Goal: Transaction & Acquisition: Purchase product/service

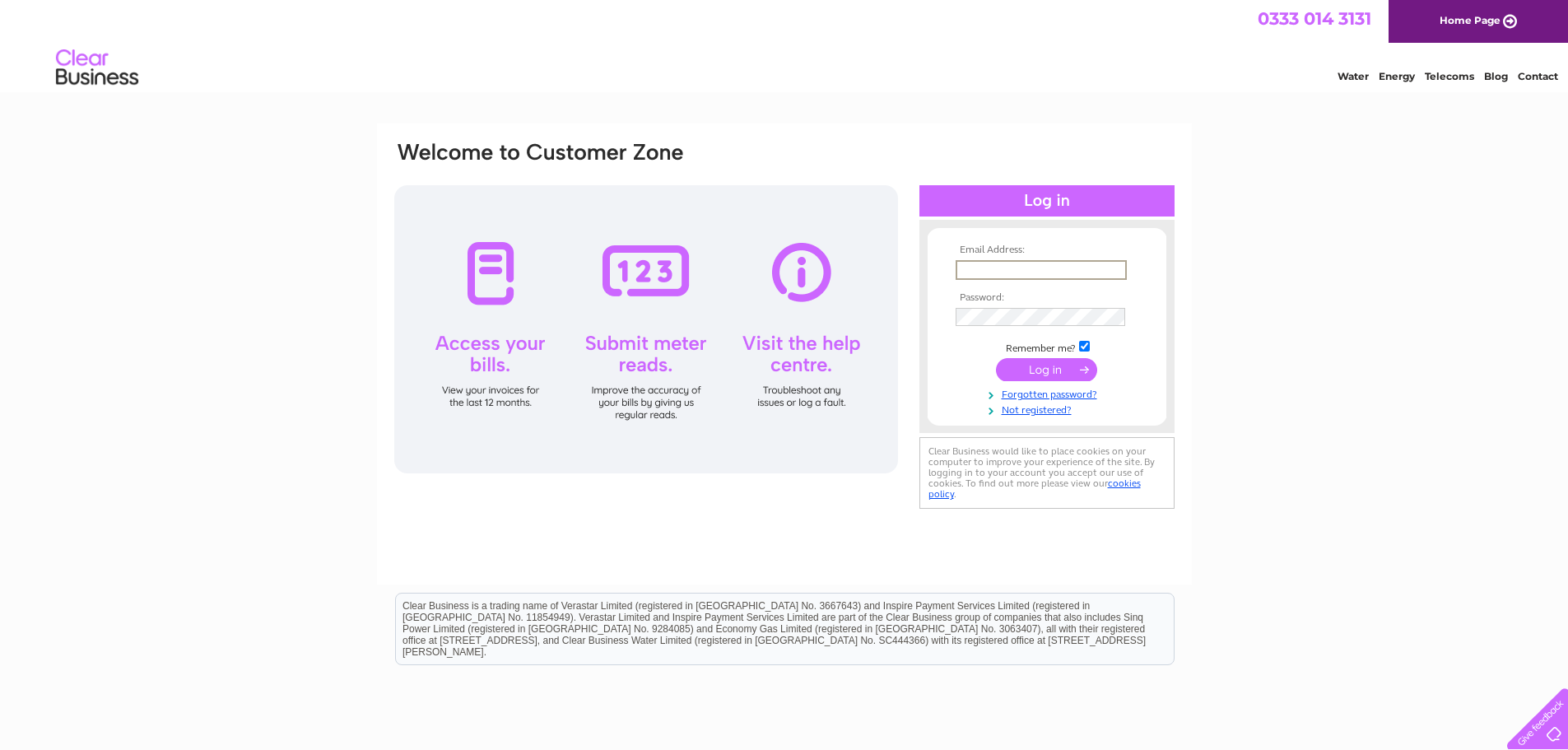
click at [1072, 268] on input "text" at bounding box center [1041, 270] width 172 height 19
type input "[EMAIL_ADDRESS][DOMAIN_NAME]"
click at [1066, 368] on input "submit" at bounding box center [1046, 369] width 101 height 23
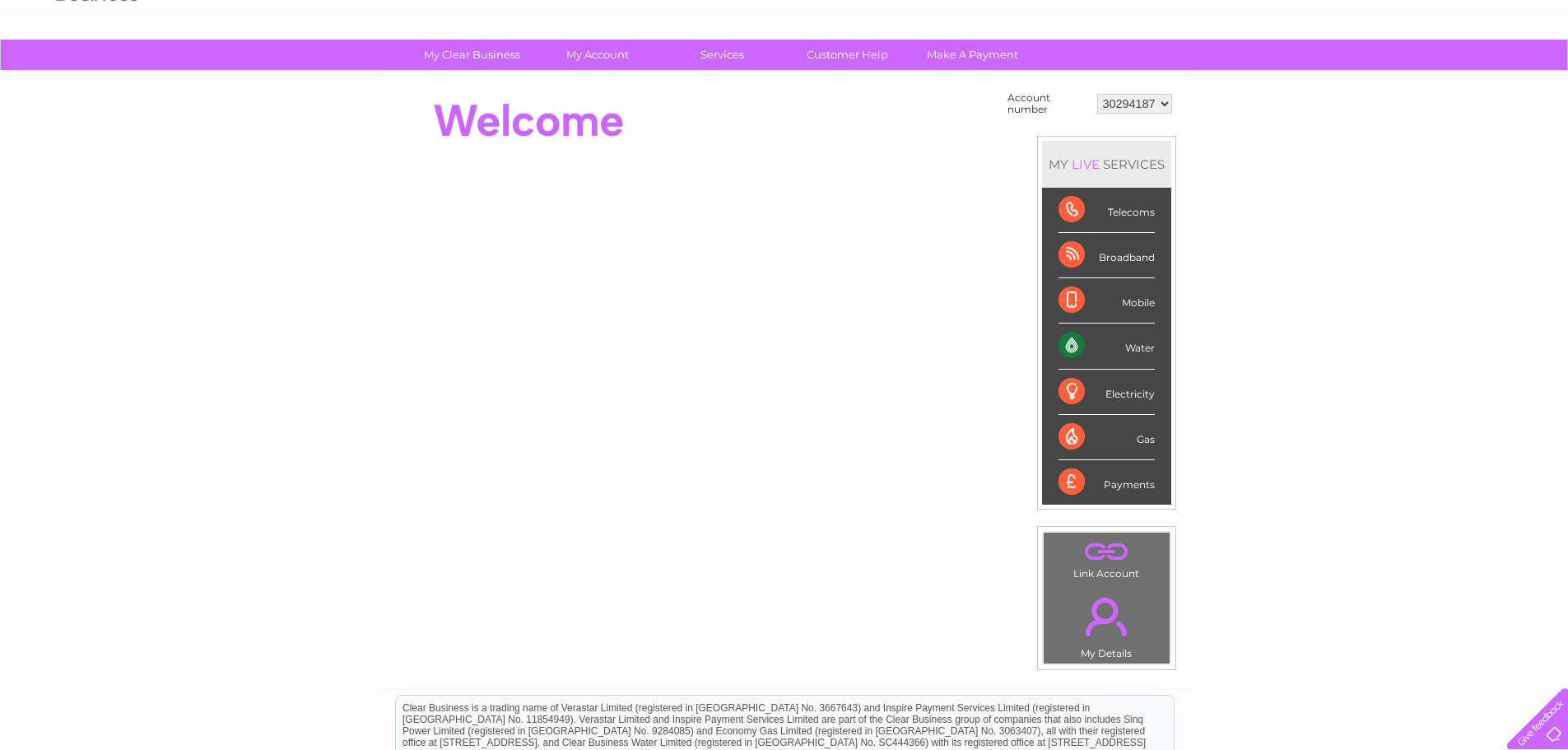
scroll to position [165, 0]
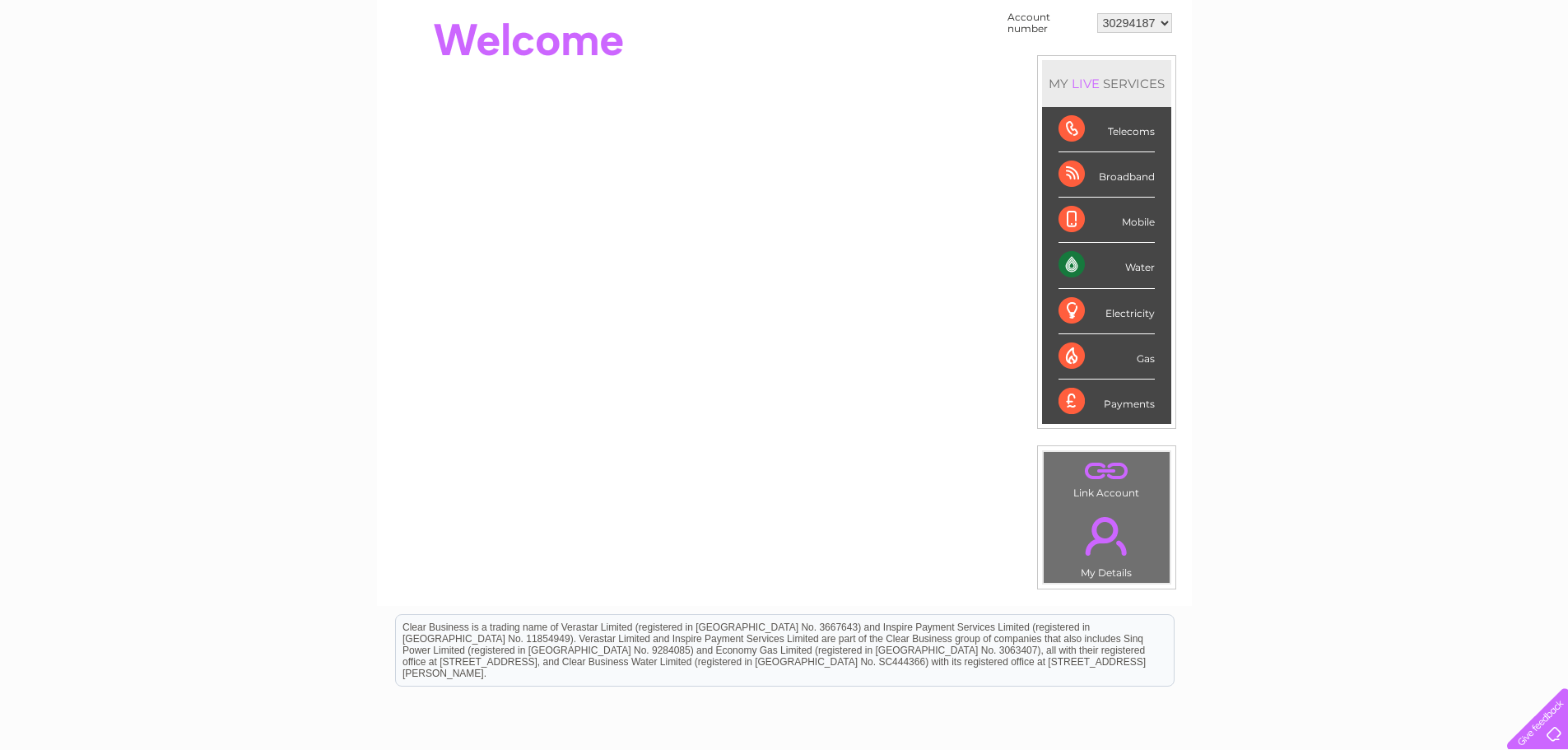
click at [1118, 548] on link "." at bounding box center [1106, 536] width 117 height 57
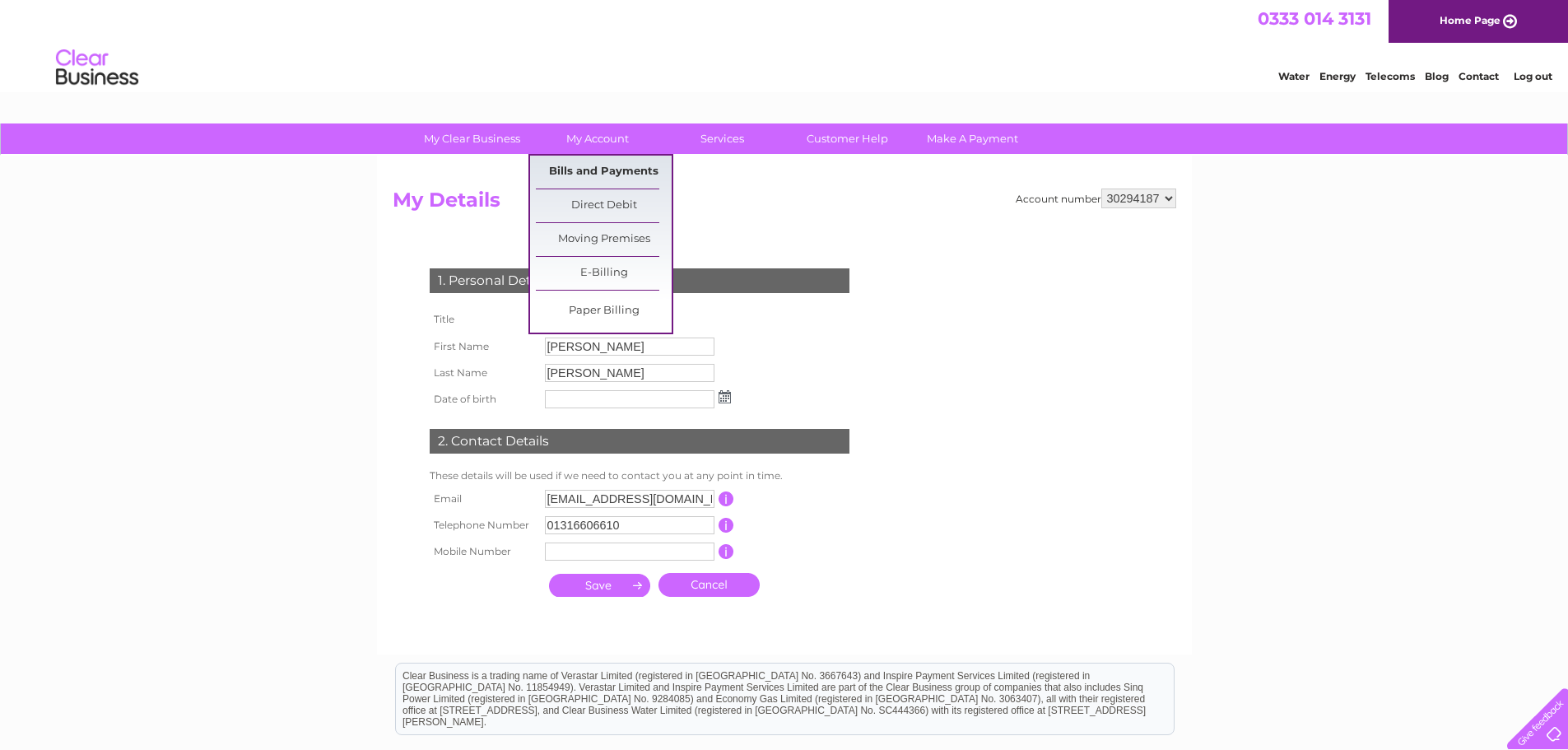
click at [609, 165] on link "Bills and Payments" at bounding box center [604, 172] width 136 height 33
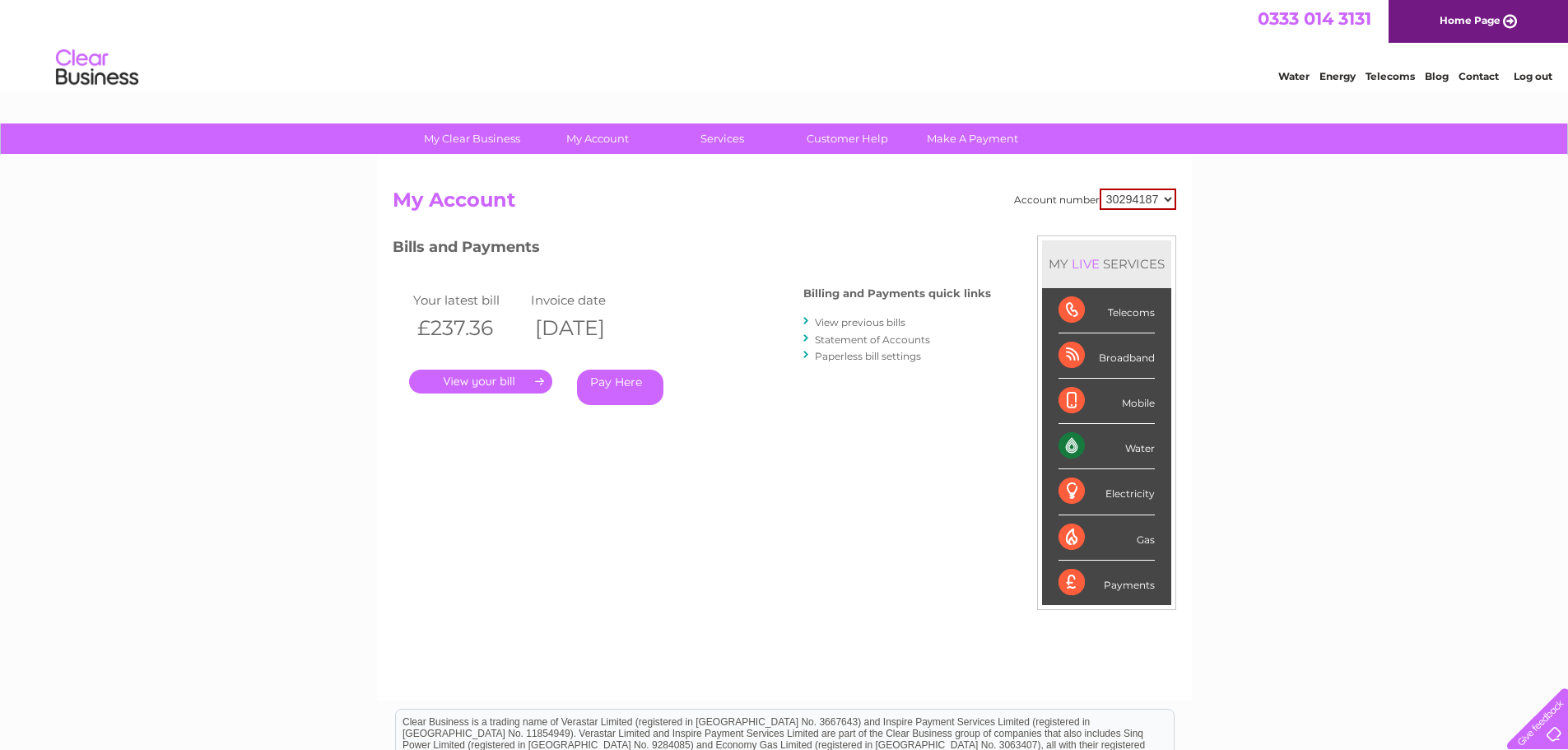
click at [510, 382] on link "." at bounding box center [481, 381] width 144 height 24
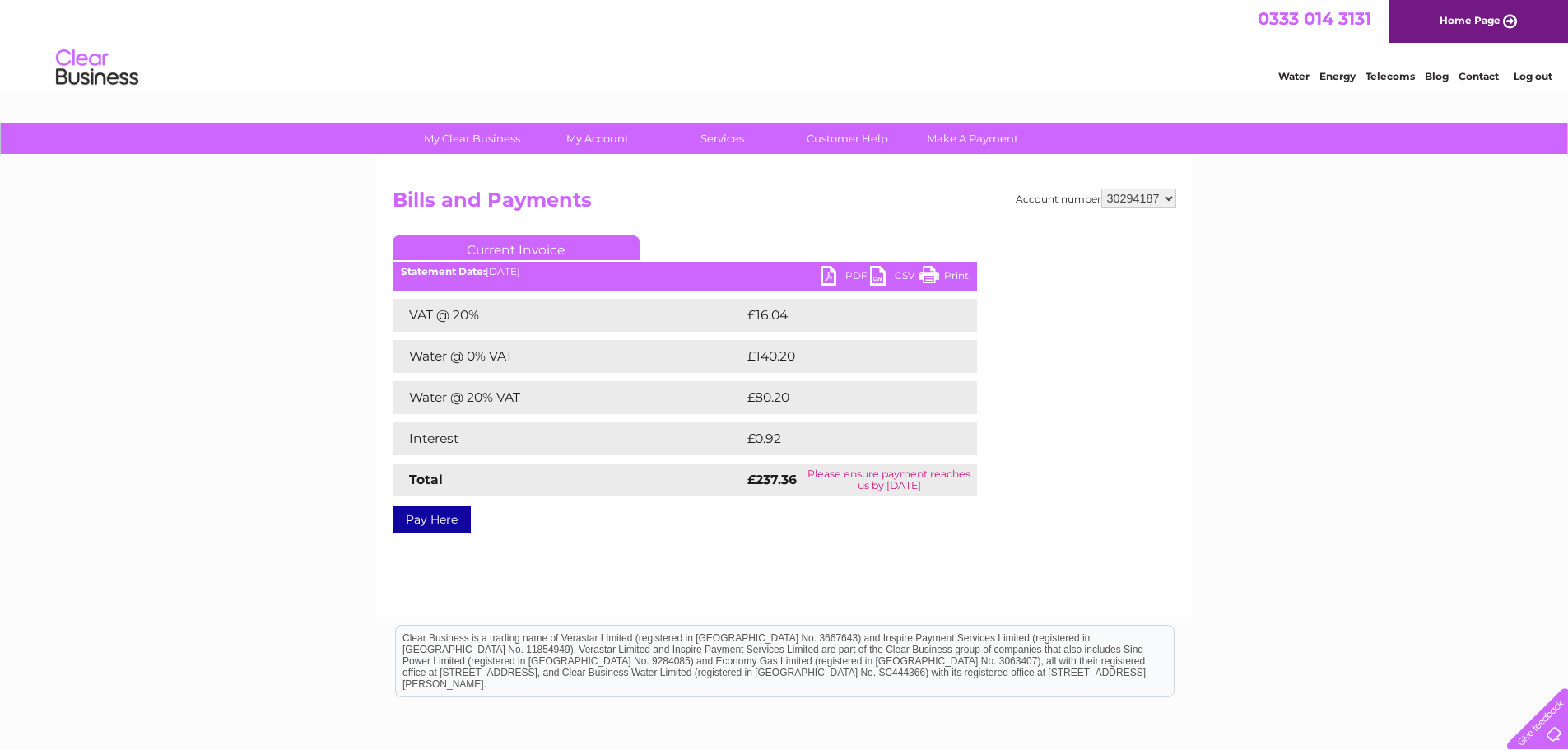
click at [845, 276] on link "PDF" at bounding box center [845, 277] width 49 height 24
drag, startPoint x: 1052, startPoint y: 444, endPoint x: 1067, endPoint y: 428, distance: 21.9
click at [1052, 444] on div "Account number 30294187 Bills and Payments Current Invoice PDF CSV Print Total" at bounding box center [784, 357] width 784 height 339
click at [1168, 196] on select "30294187" at bounding box center [1138, 198] width 75 height 19
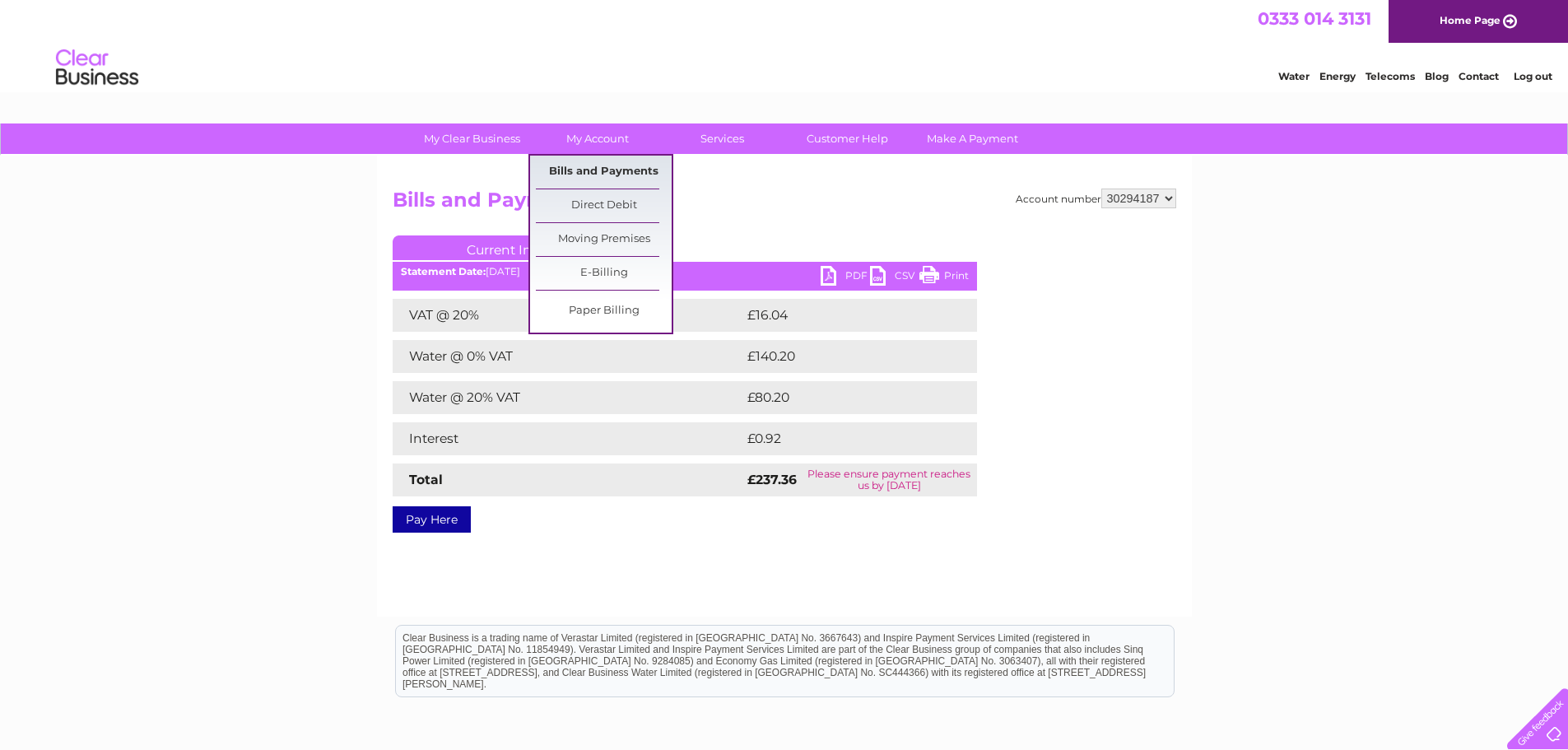
click at [592, 172] on link "Bills and Payments" at bounding box center [604, 172] width 136 height 33
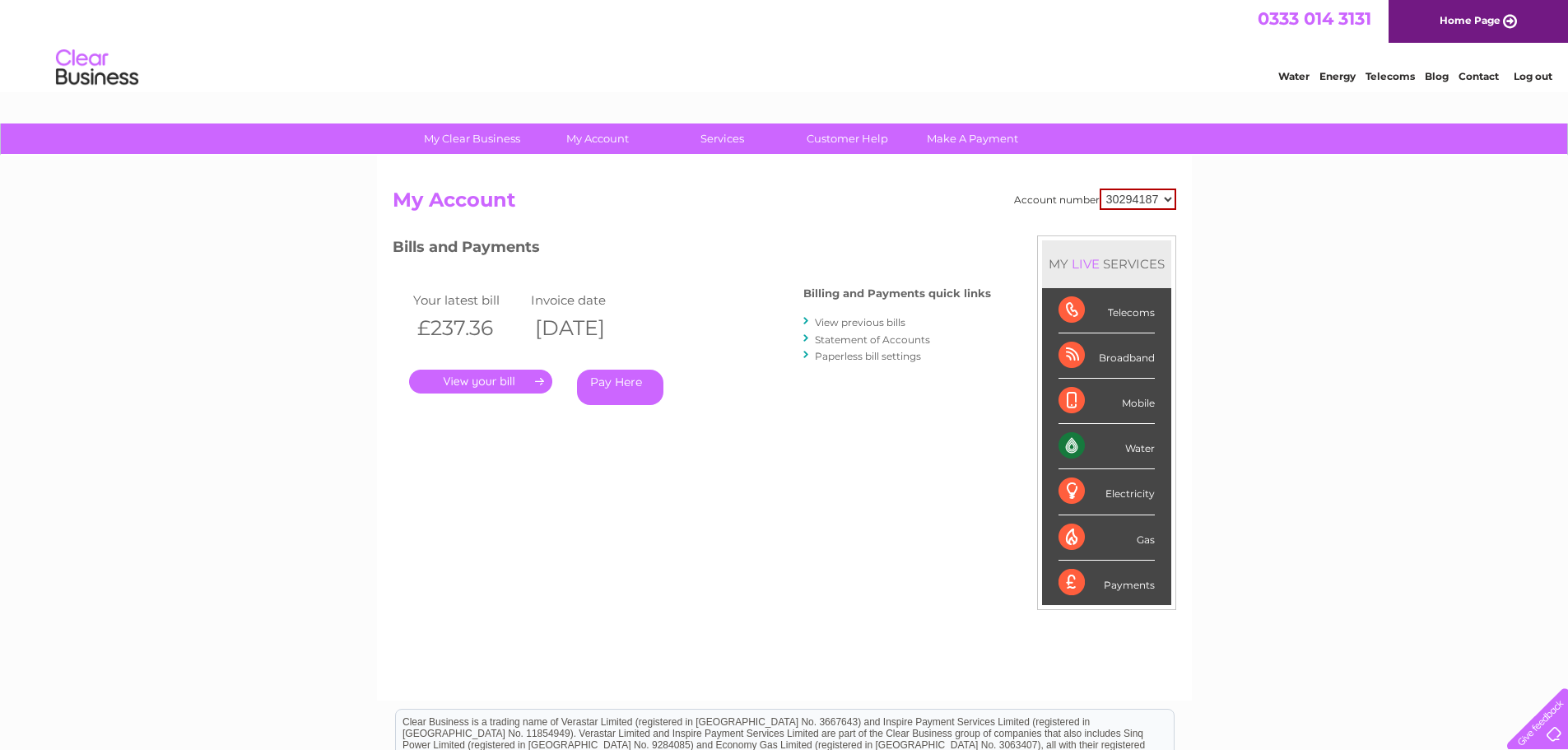
click at [885, 321] on link "View previous bills" at bounding box center [859, 322] width 90 height 13
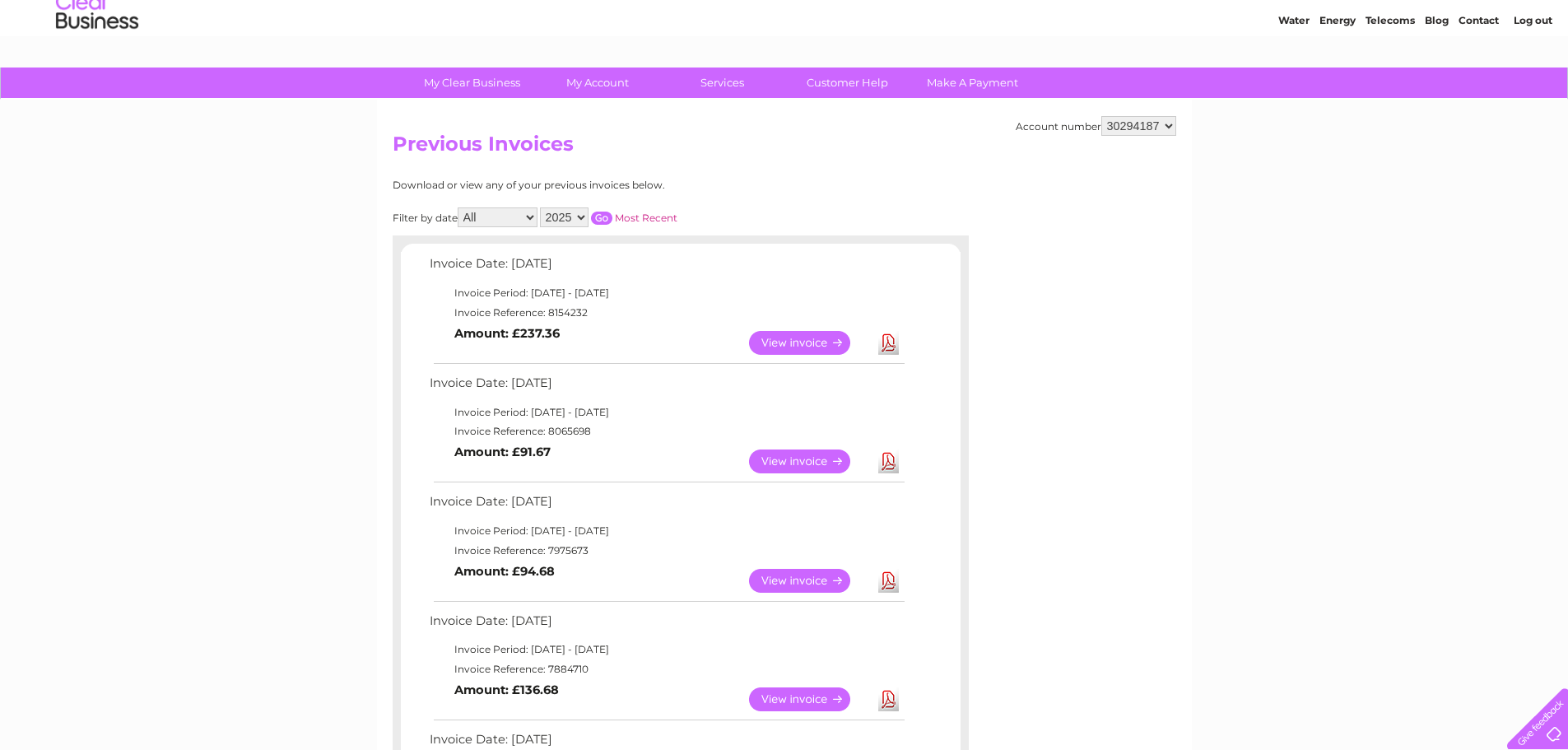
scroll to position [82, 0]
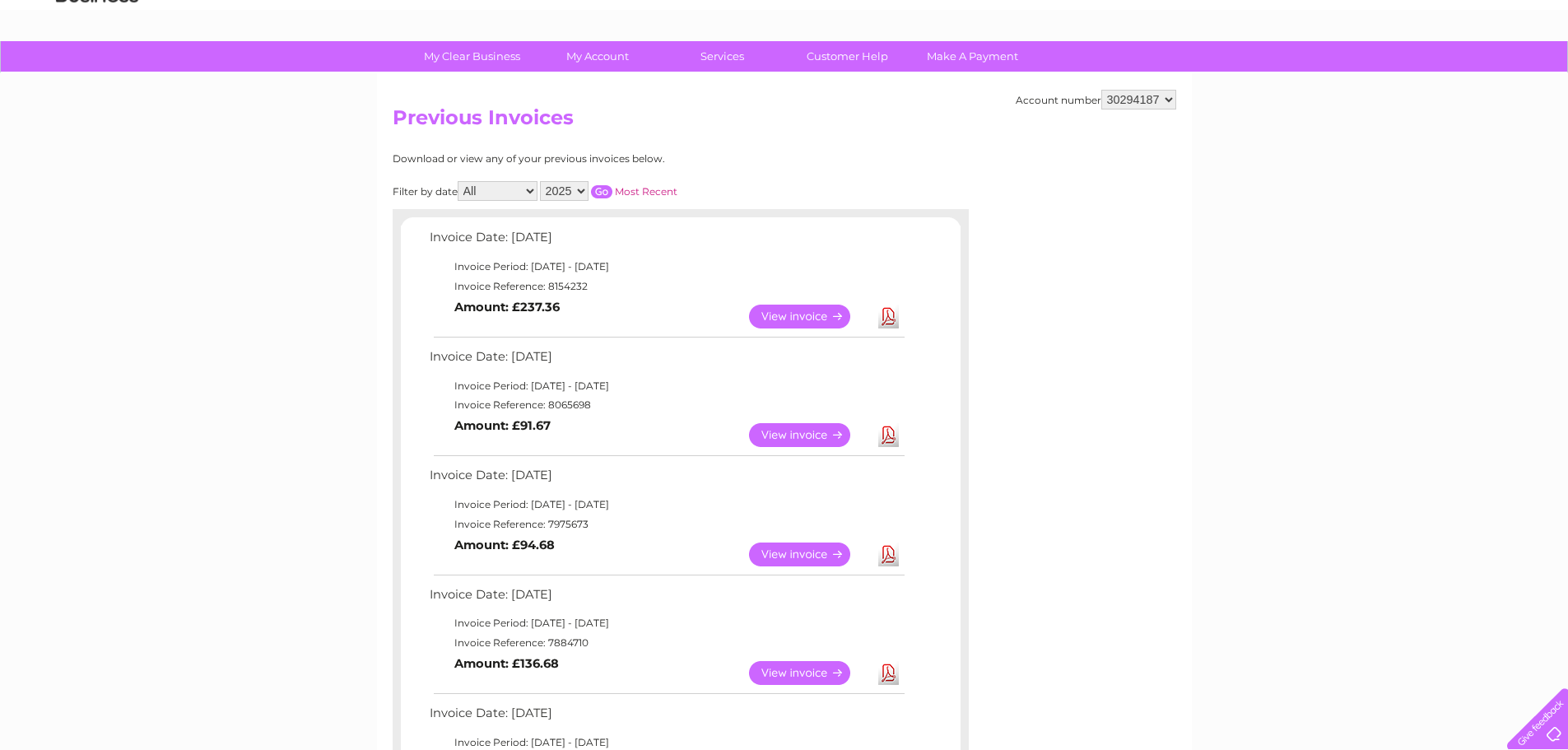
click at [810, 432] on link "View" at bounding box center [810, 435] width 121 height 24
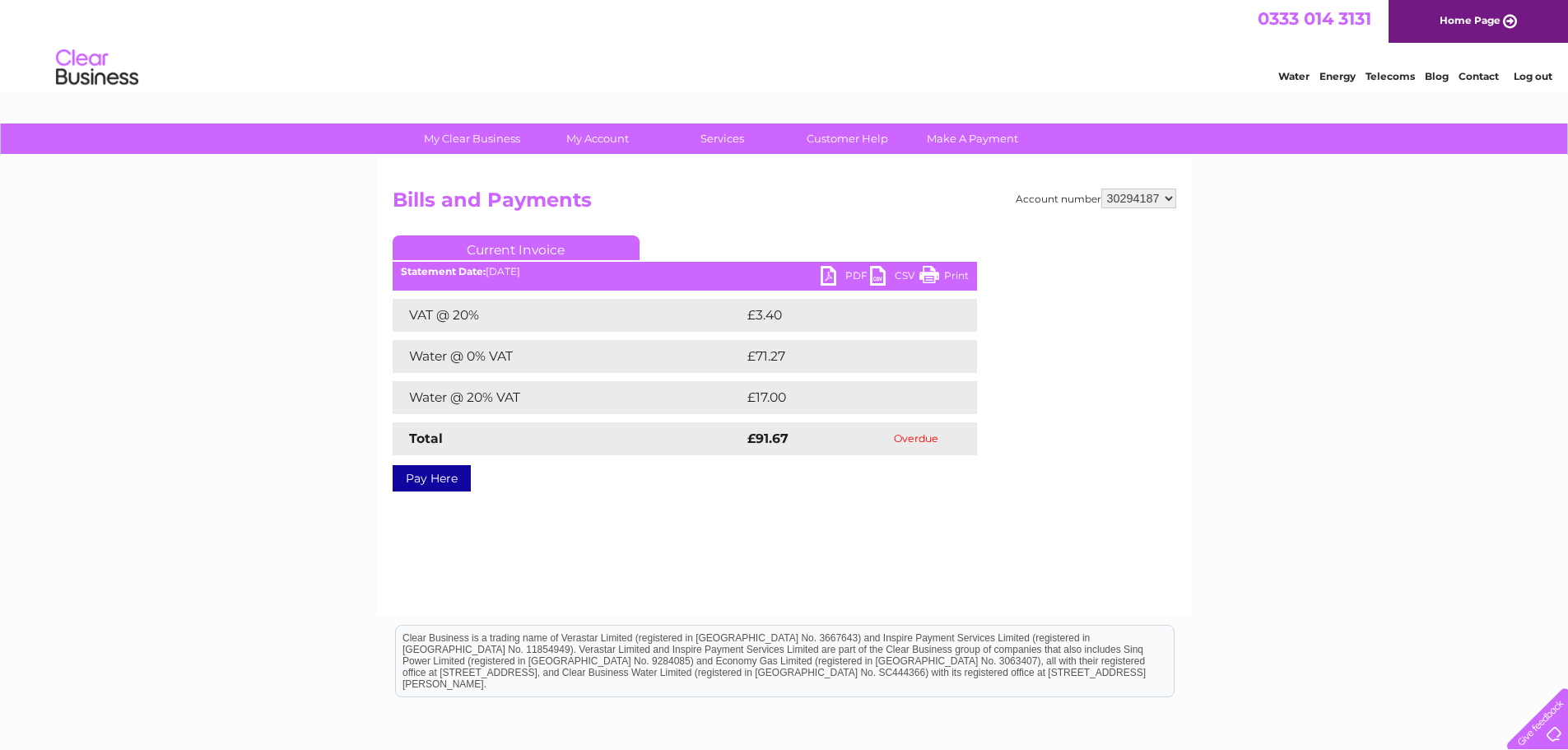
click at [435, 474] on link "Pay Here" at bounding box center [432, 478] width 79 height 26
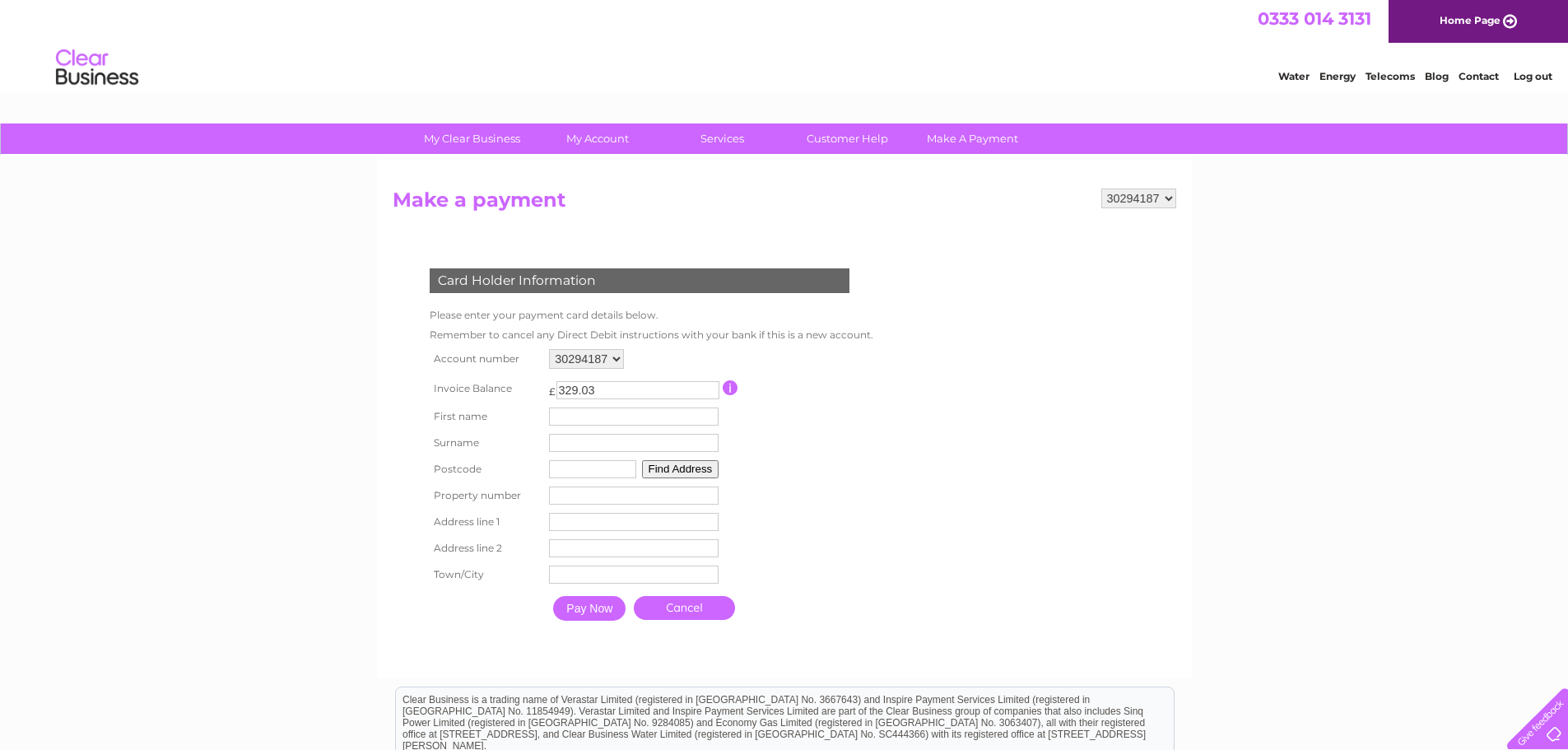
click at [668, 602] on link "Cancel" at bounding box center [685, 608] width 101 height 24
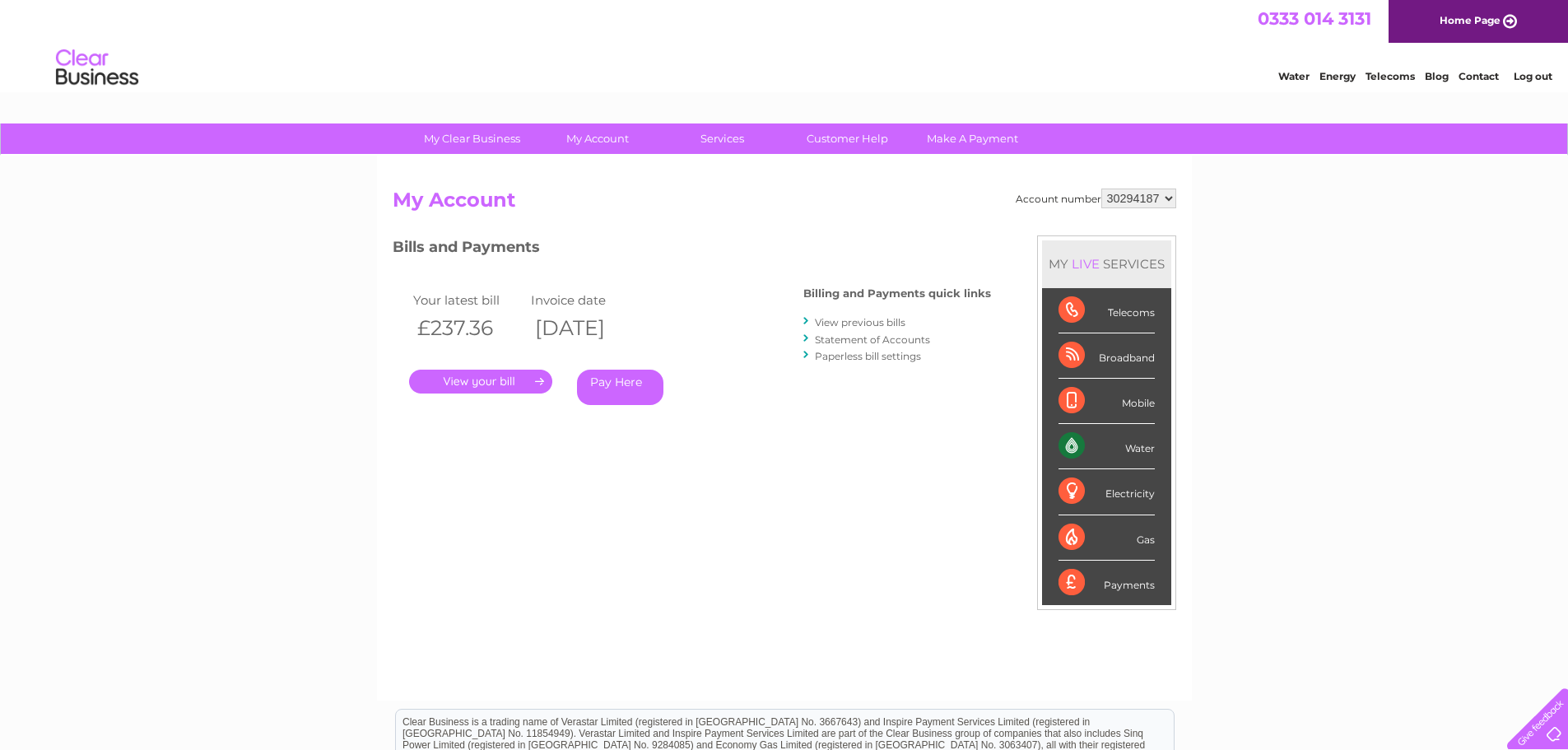
click at [859, 324] on link "View previous bills" at bounding box center [859, 322] width 90 height 13
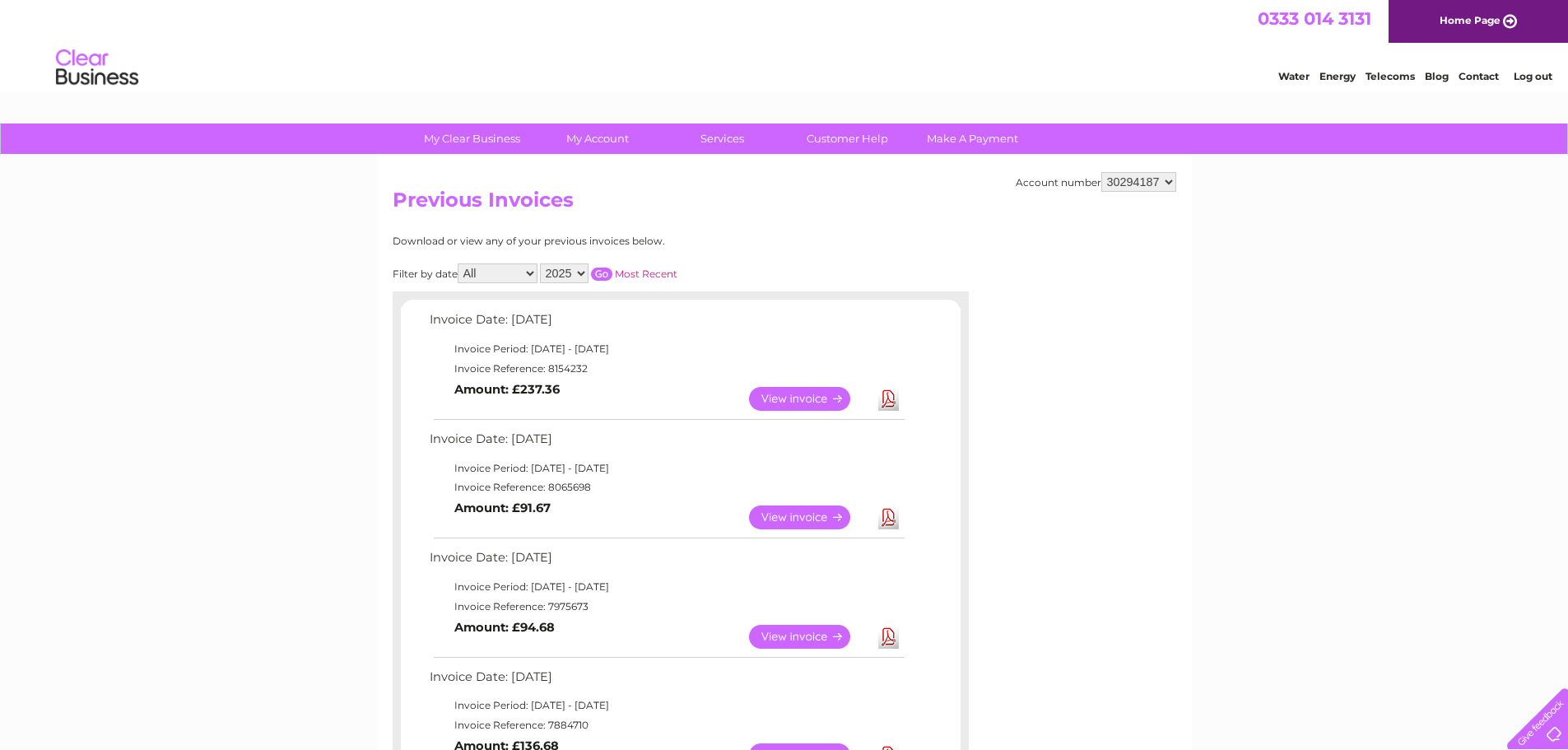
click at [820, 516] on link "View" at bounding box center [810, 517] width 121 height 24
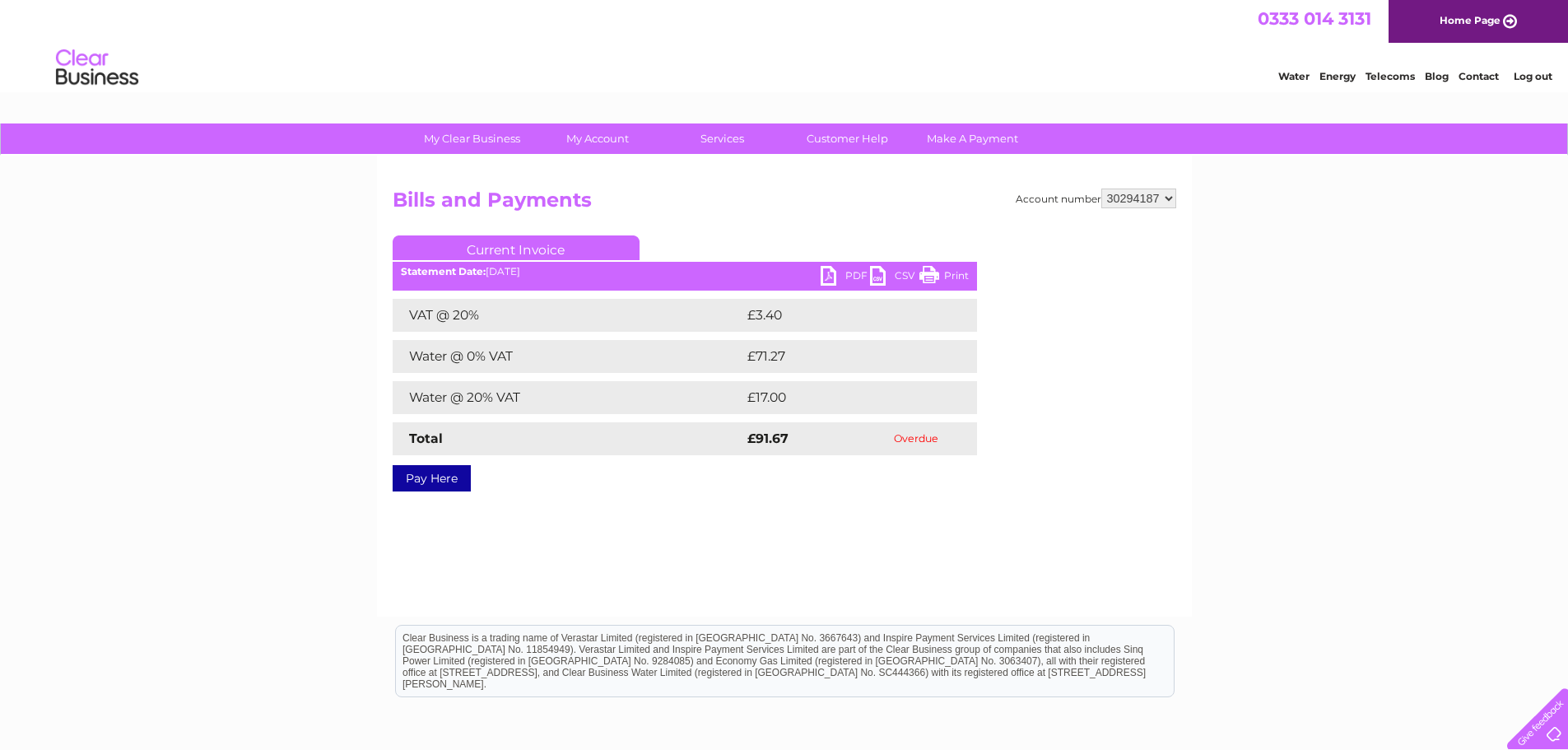
click at [425, 476] on link "Pay Here" at bounding box center [432, 478] width 79 height 26
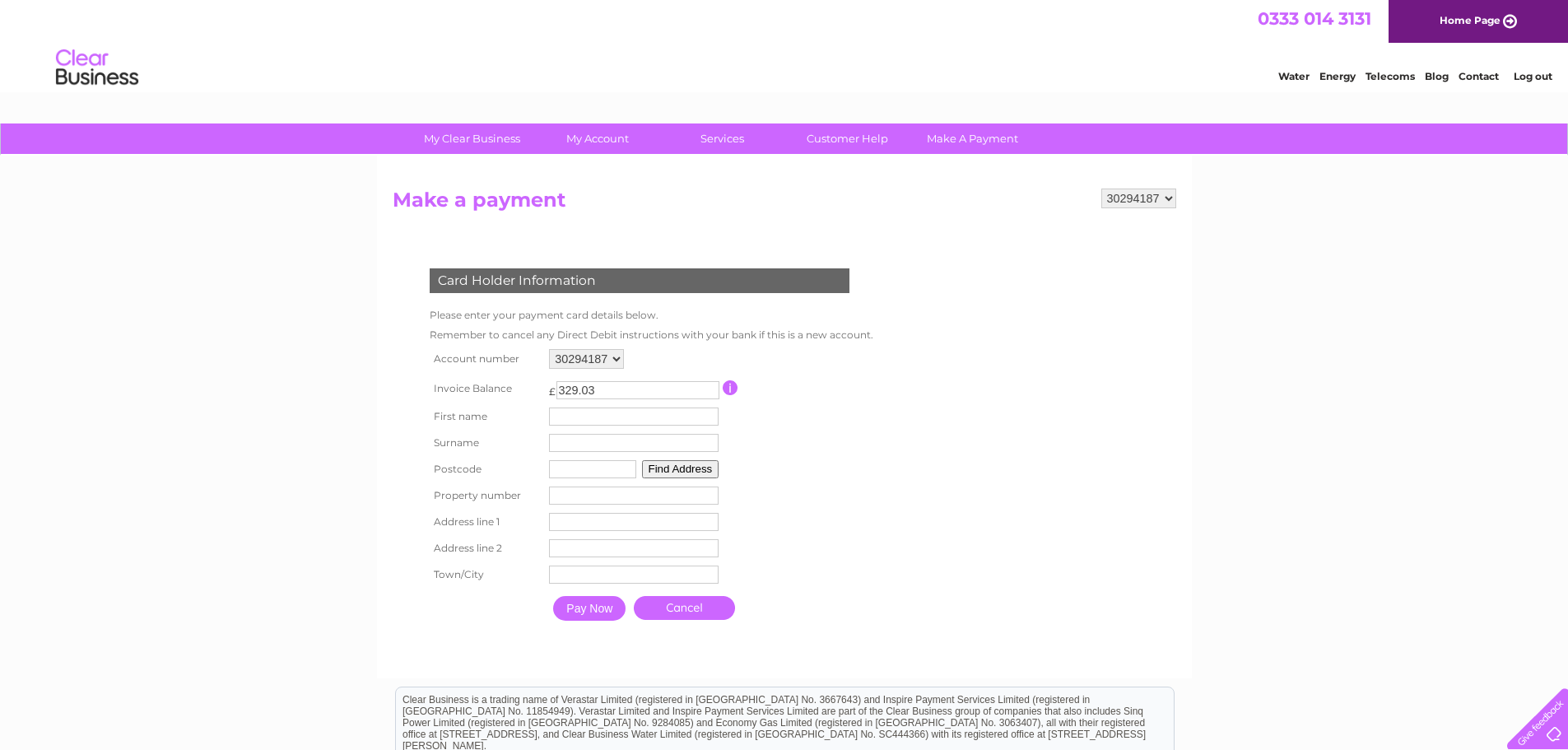
click at [717, 607] on link "Cancel" at bounding box center [685, 608] width 101 height 24
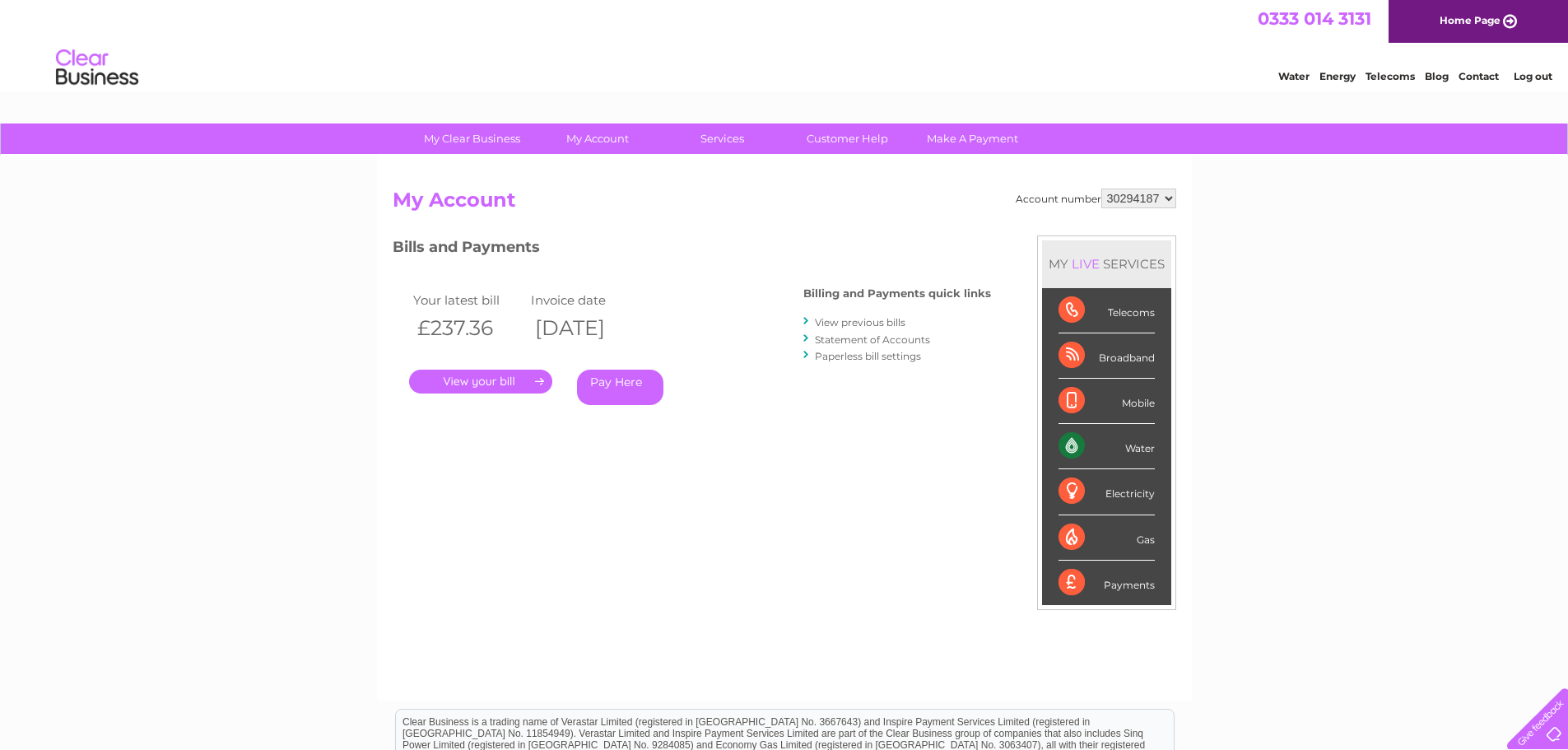
click at [875, 324] on link "View previous bills" at bounding box center [859, 322] width 90 height 13
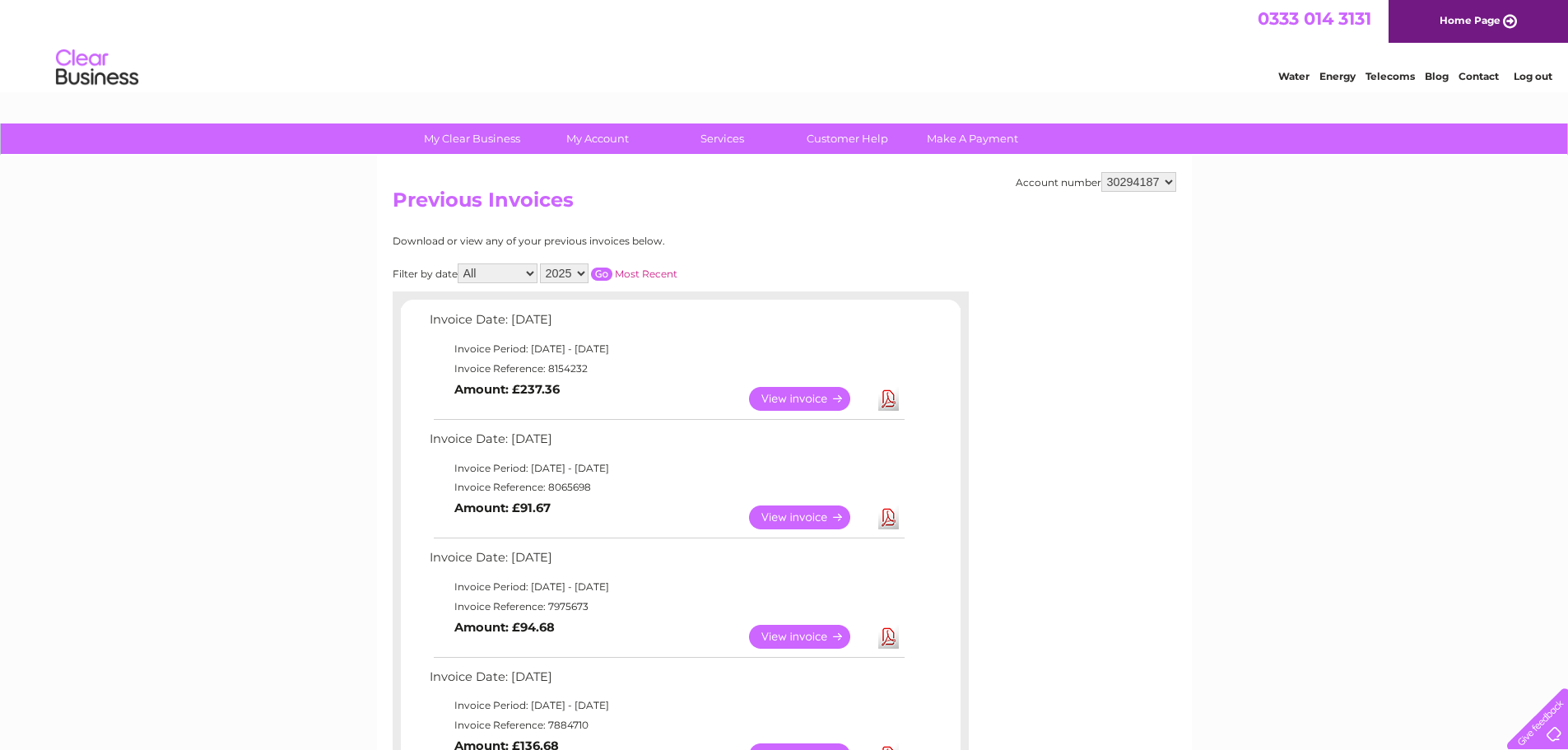
click at [891, 517] on link "Download" at bounding box center [888, 517] width 20 height 24
click at [890, 634] on link "Download" at bounding box center [888, 636] width 20 height 24
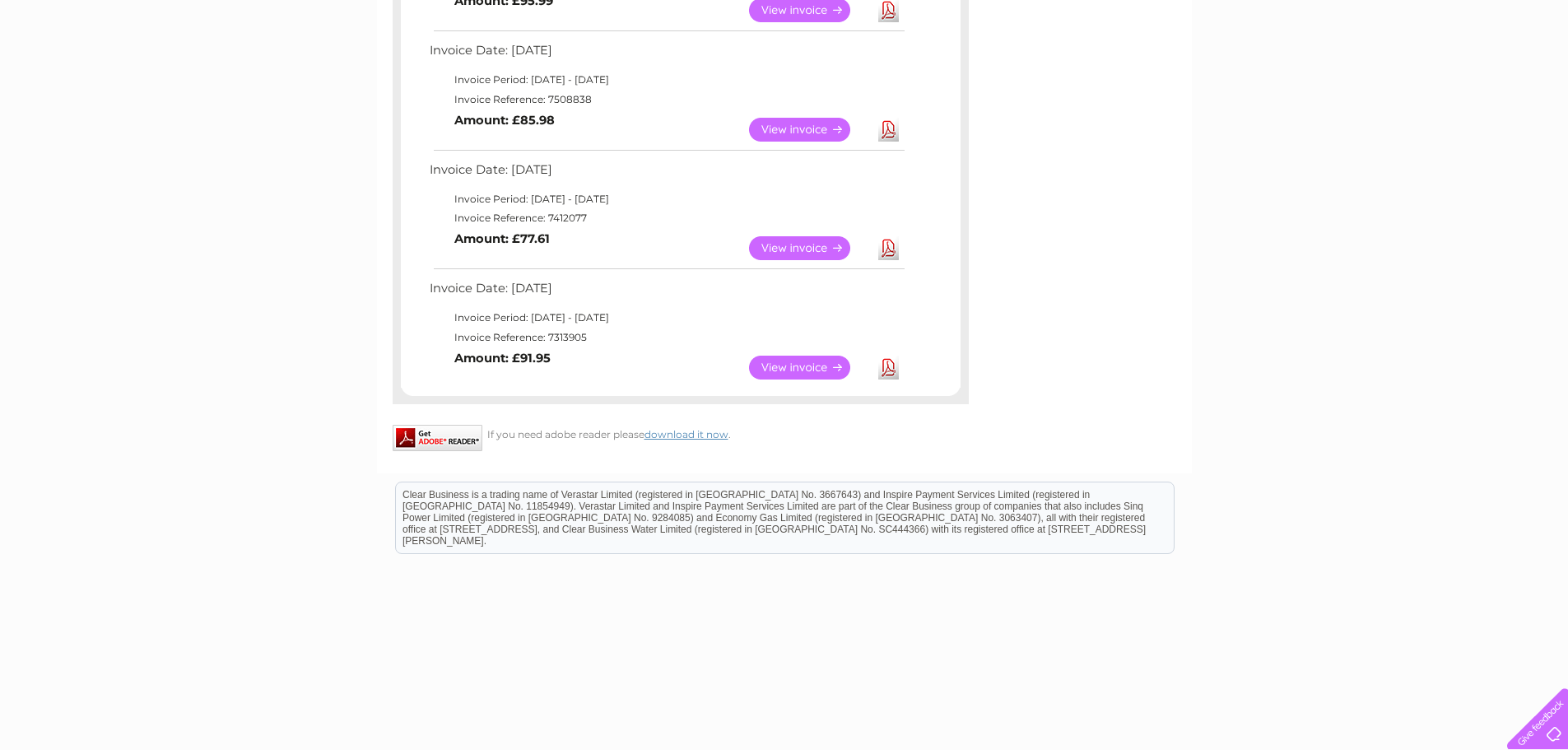
scroll to position [1119, 0]
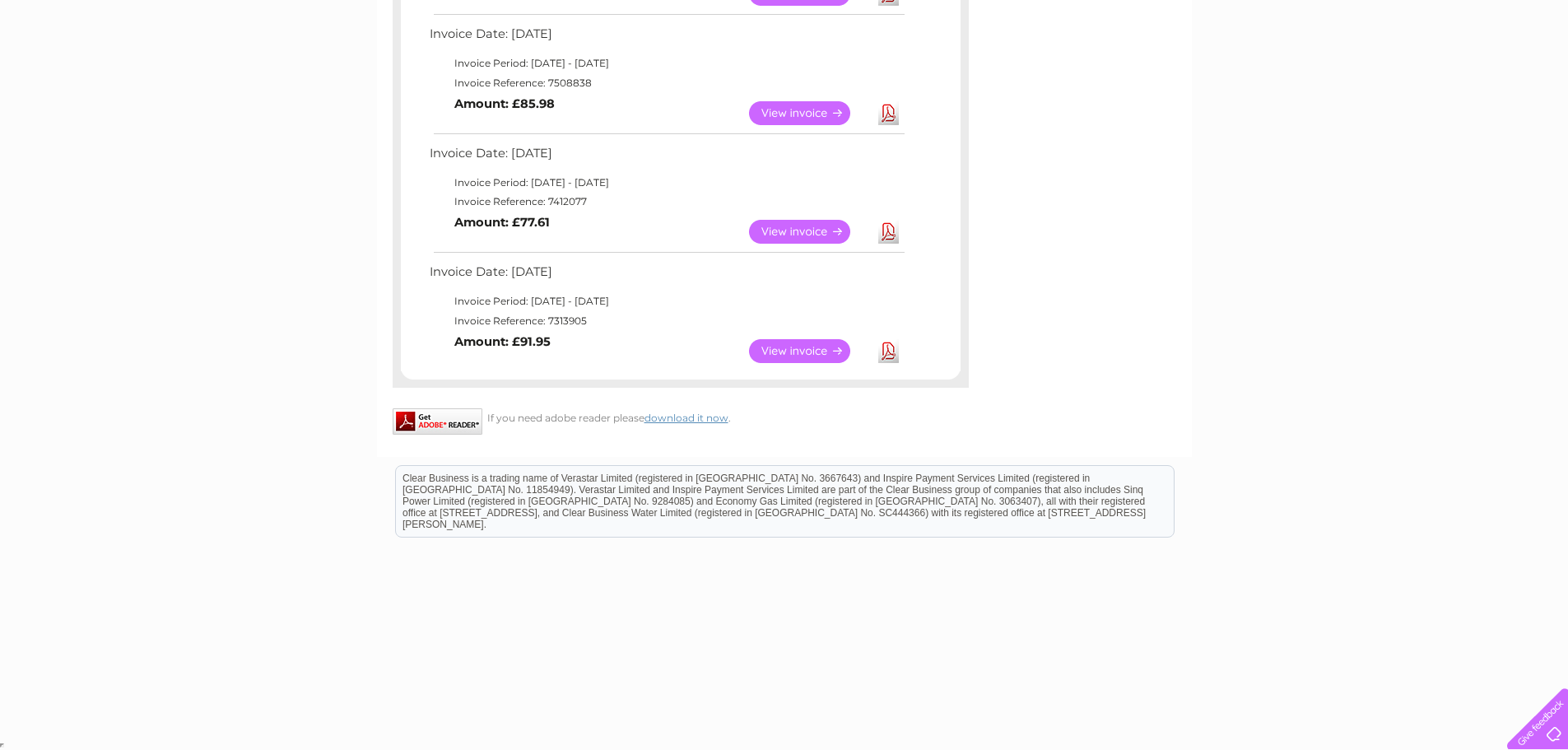
click at [889, 353] on link "Download" at bounding box center [888, 351] width 20 height 24
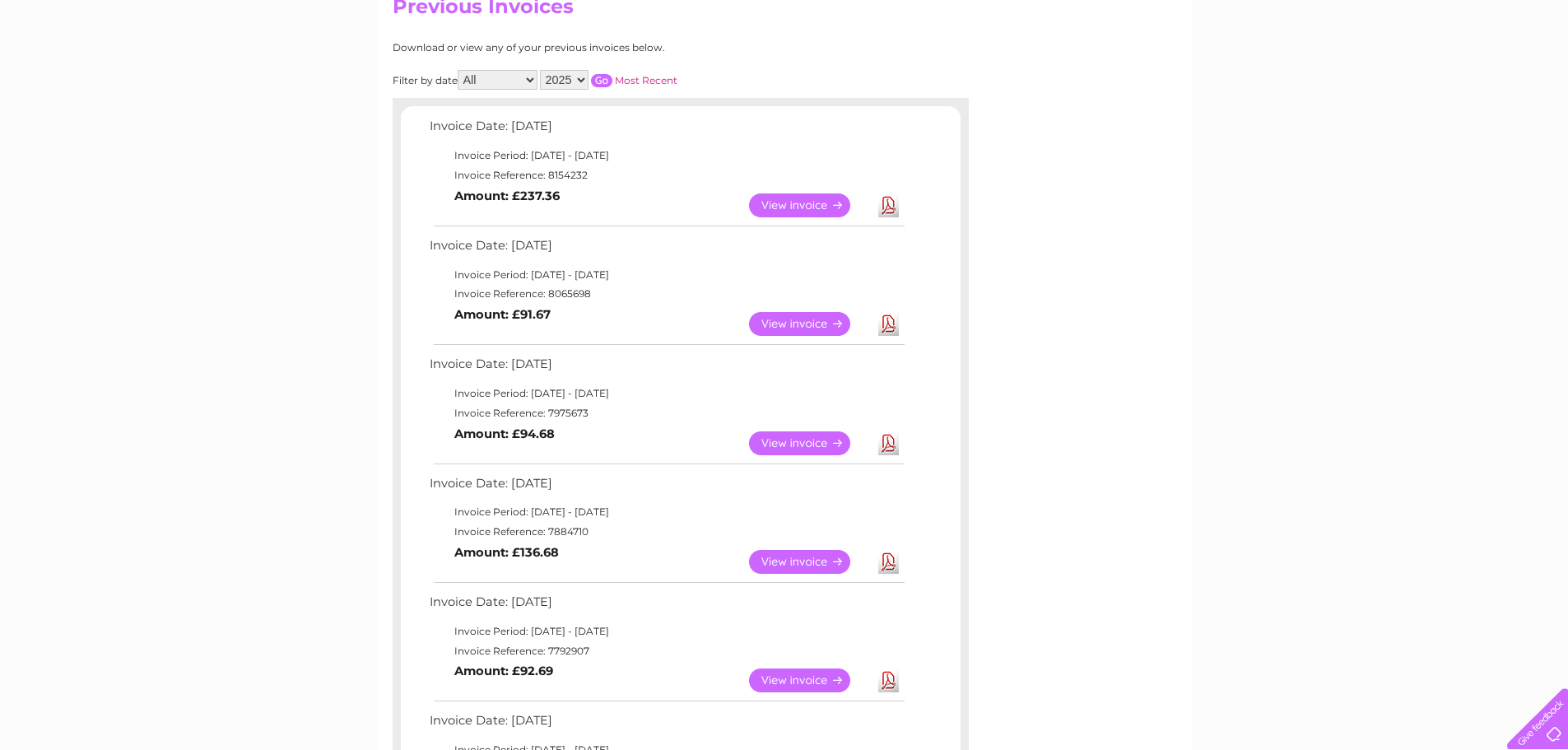
scroll to position [165, 0]
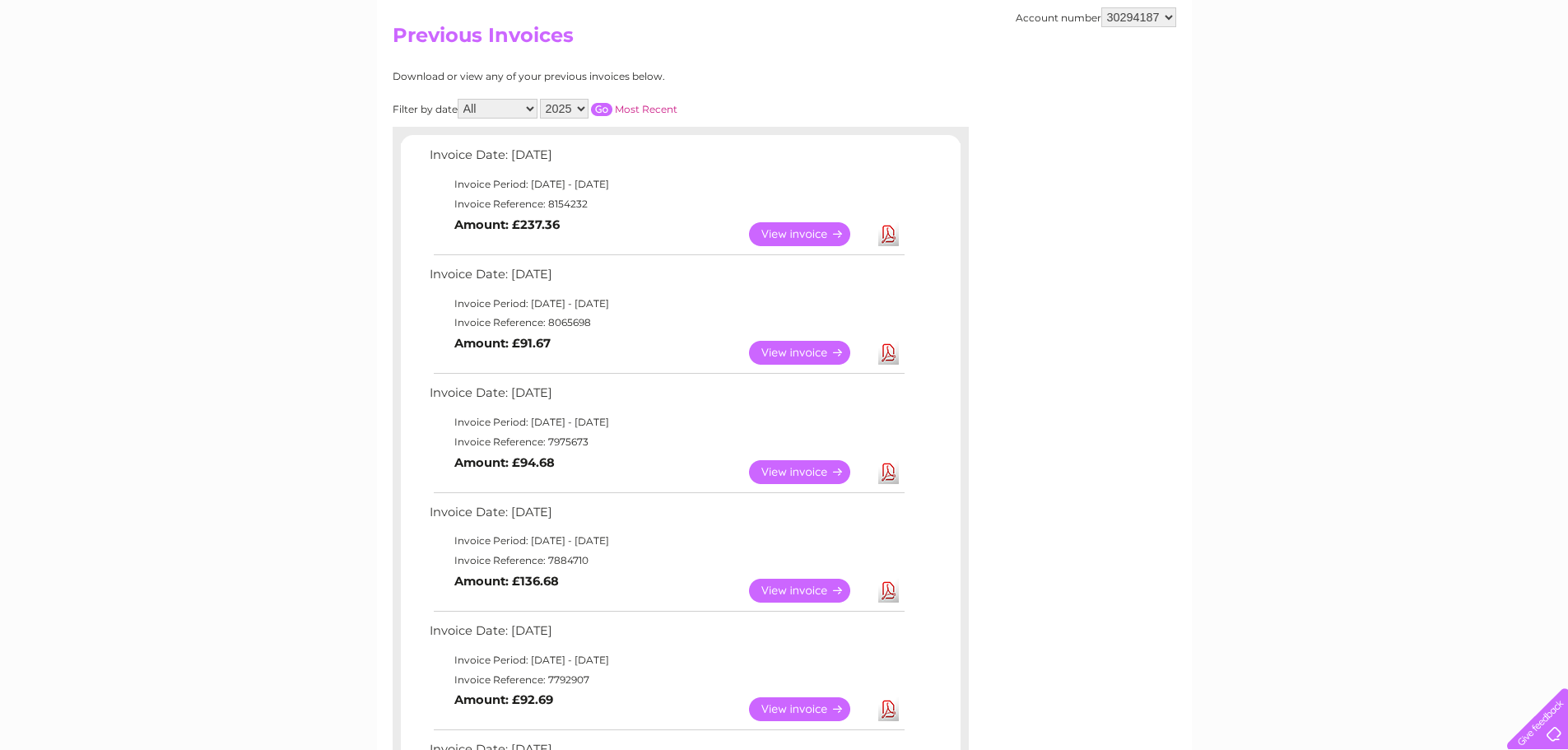
click at [889, 592] on link "Download" at bounding box center [888, 591] width 20 height 24
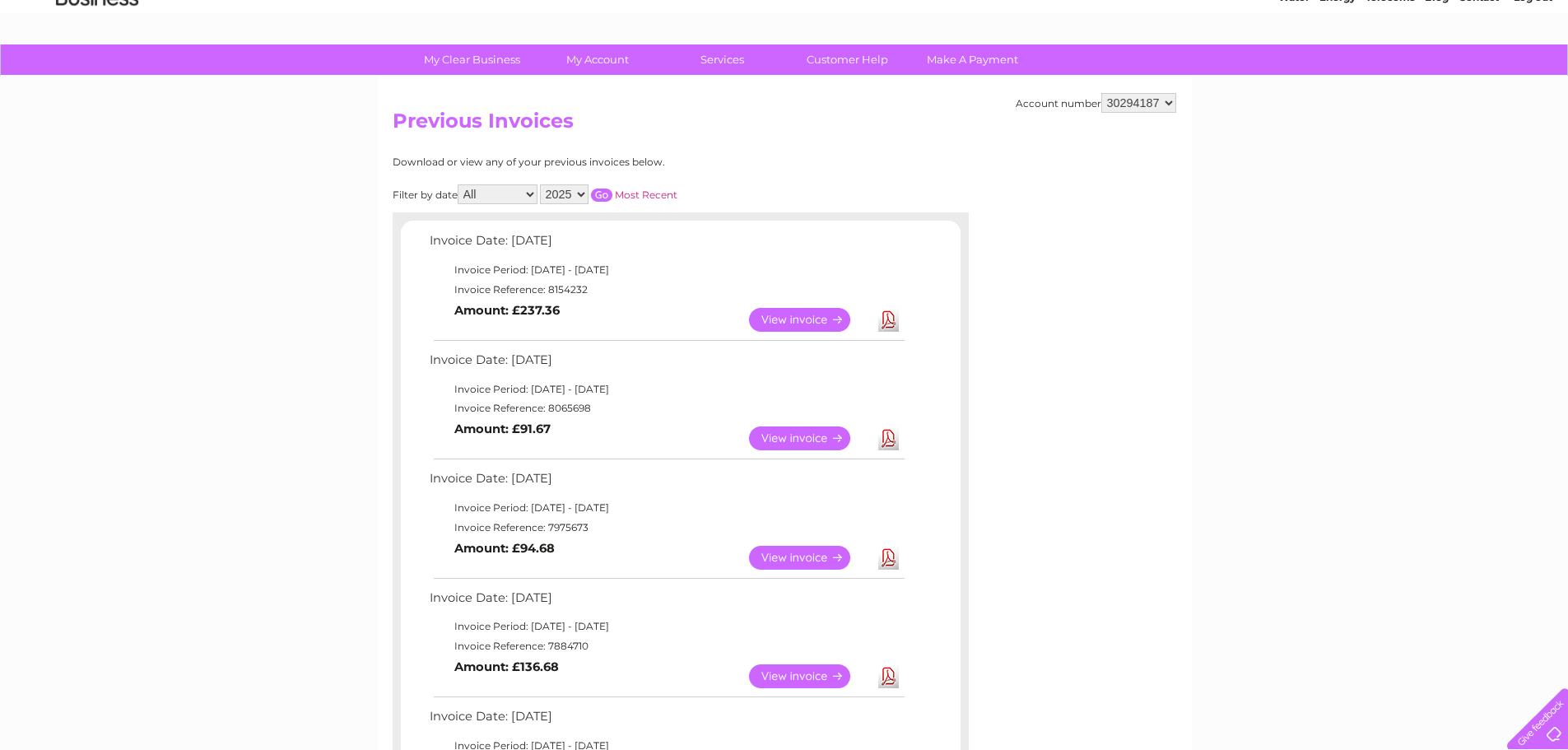
scroll to position [0, 0]
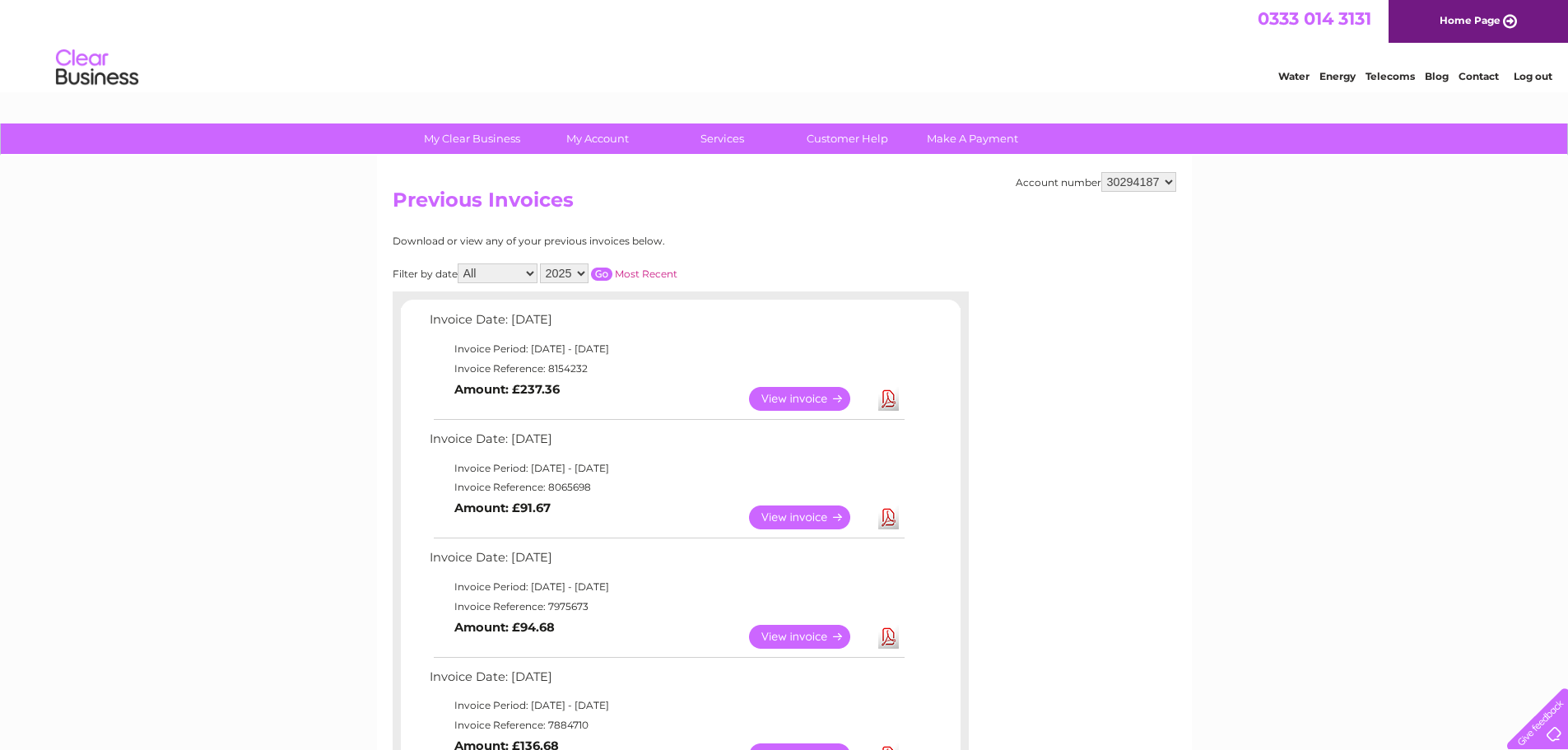
click at [787, 516] on link "View" at bounding box center [810, 517] width 121 height 24
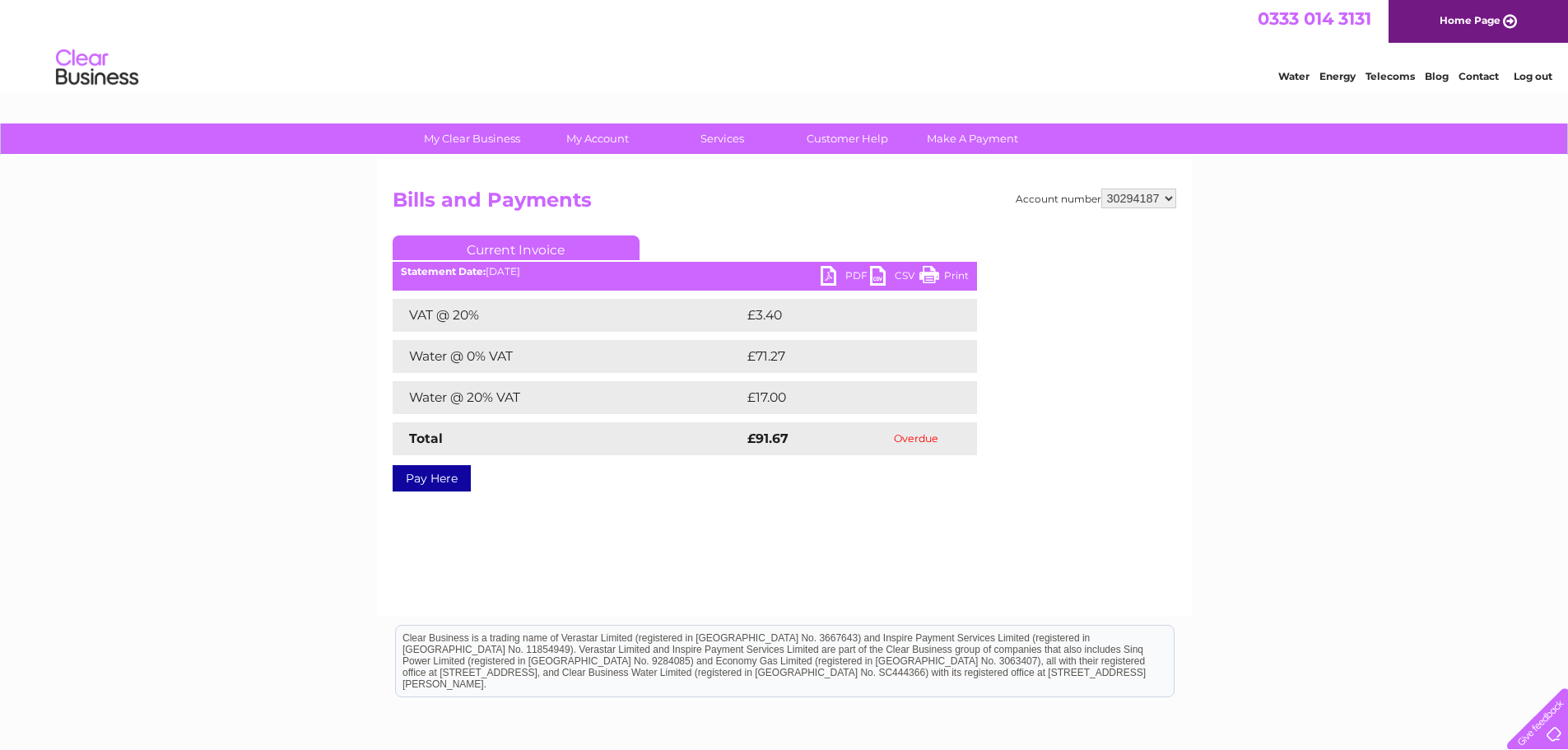
click at [445, 479] on link "Pay Here" at bounding box center [432, 478] width 79 height 26
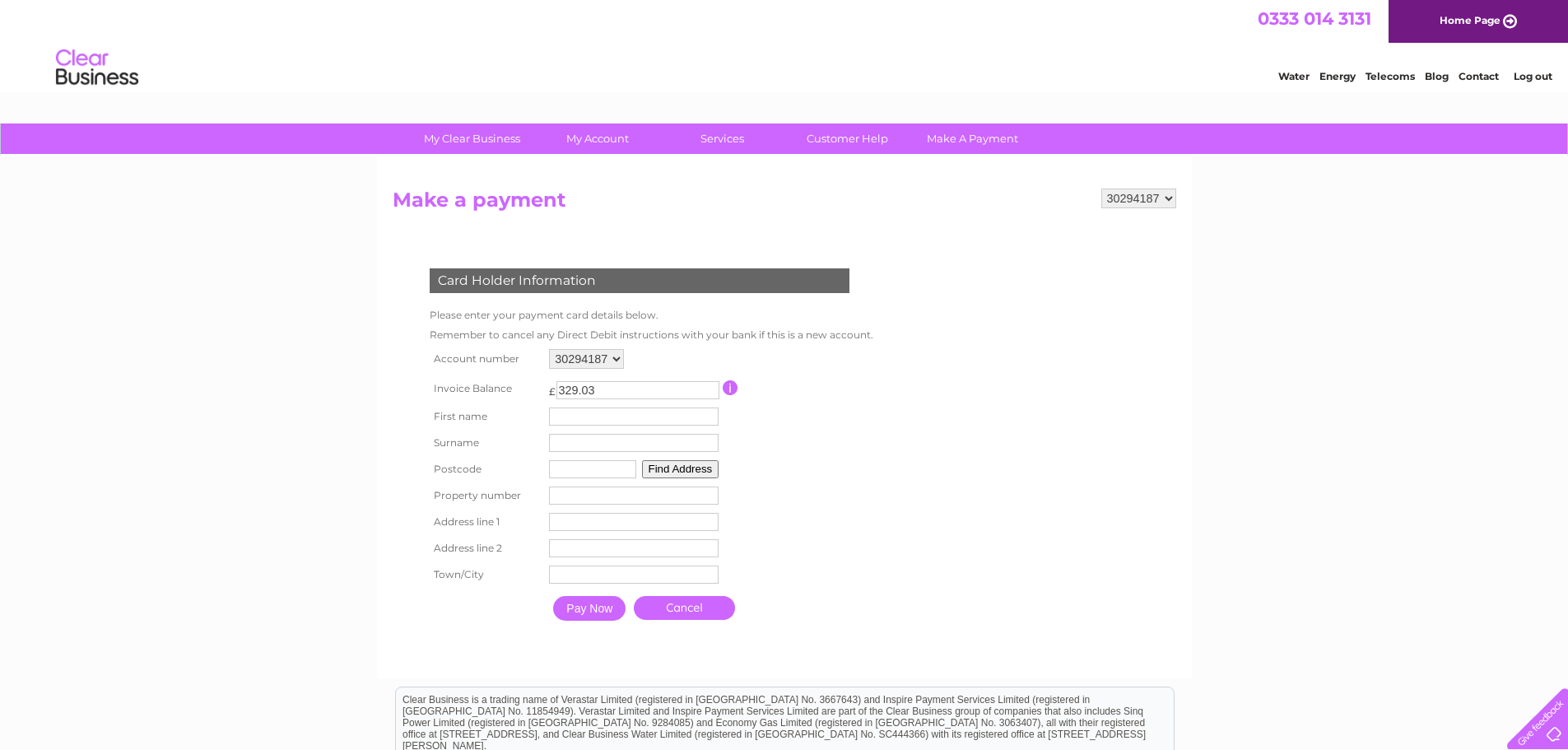
drag, startPoint x: 610, startPoint y: 391, endPoint x: 483, endPoint y: 403, distance: 127.6
click at [483, 403] on tbody "Account number 30294187 Invoice Balance £ 329.03" at bounding box center [648, 487] width 444 height 284
type input "91.67"
click at [688, 611] on link "Cancel" at bounding box center [685, 608] width 101 height 24
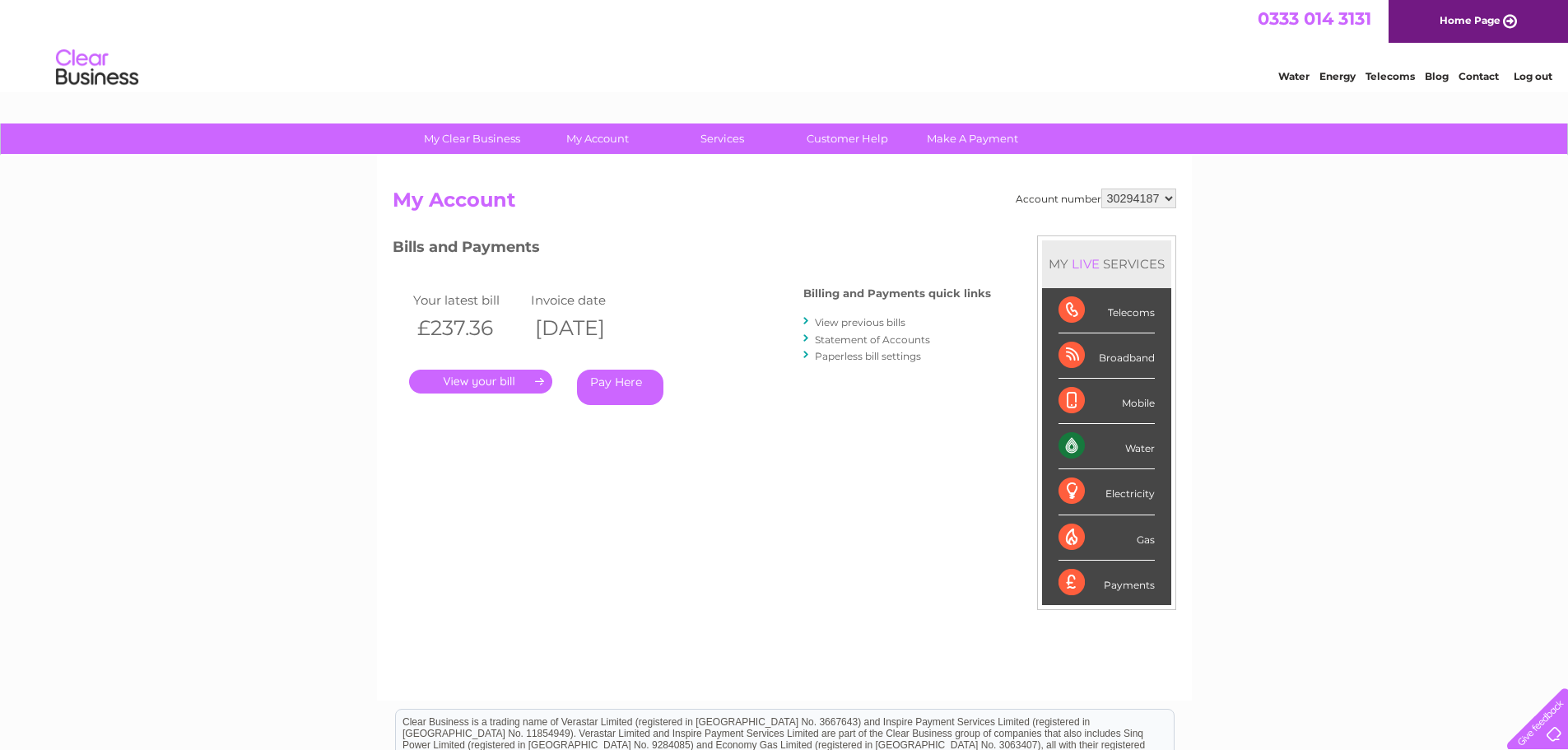
click at [611, 384] on link "Pay Here" at bounding box center [620, 387] width 86 height 36
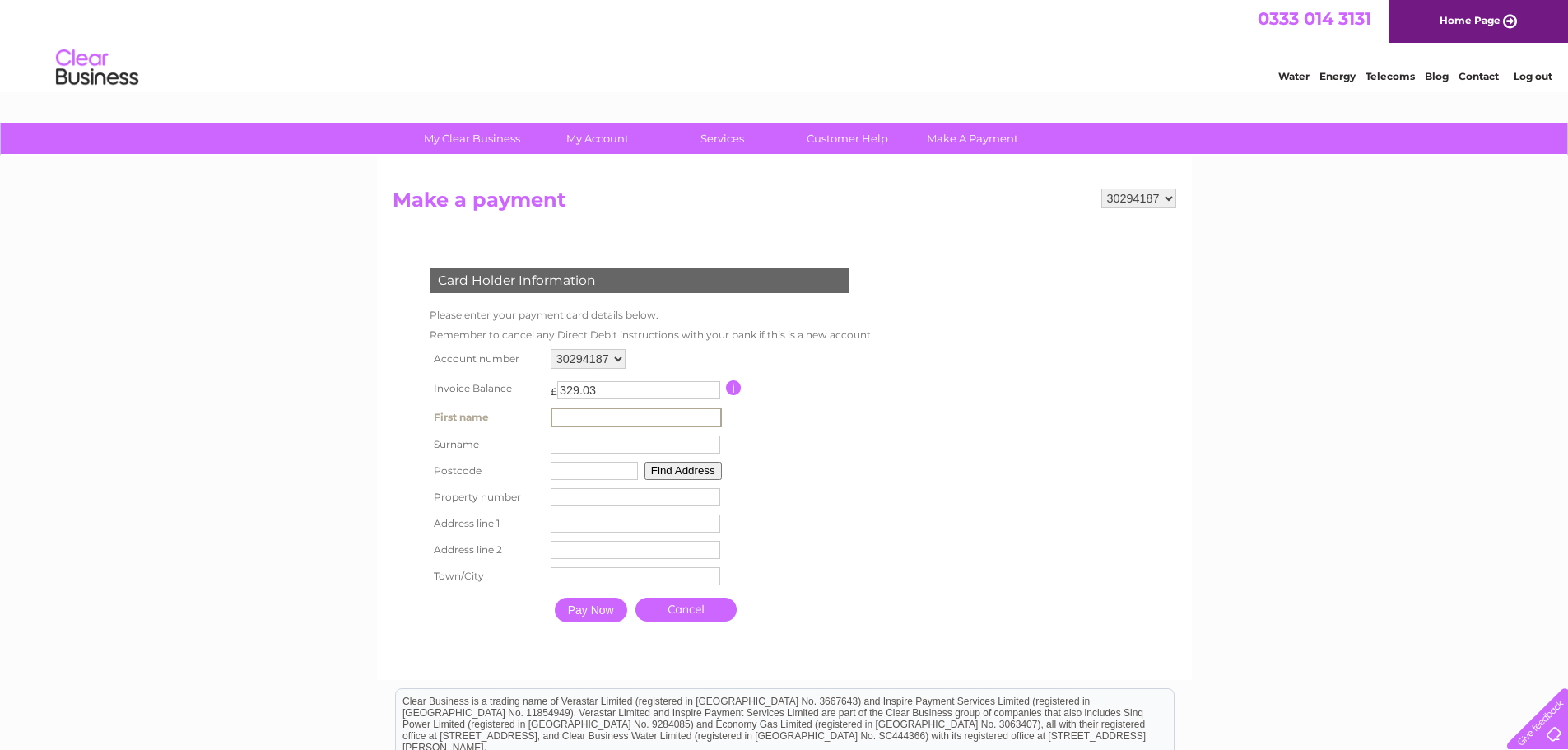
click at [589, 421] on input "text" at bounding box center [636, 417] width 172 height 19
click at [923, 436] on form "30294187 Make a payment Card Holder Information Please enter your payment card …" at bounding box center [784, 425] width 784 height 473
